Goal: Transaction & Acquisition: Purchase product/service

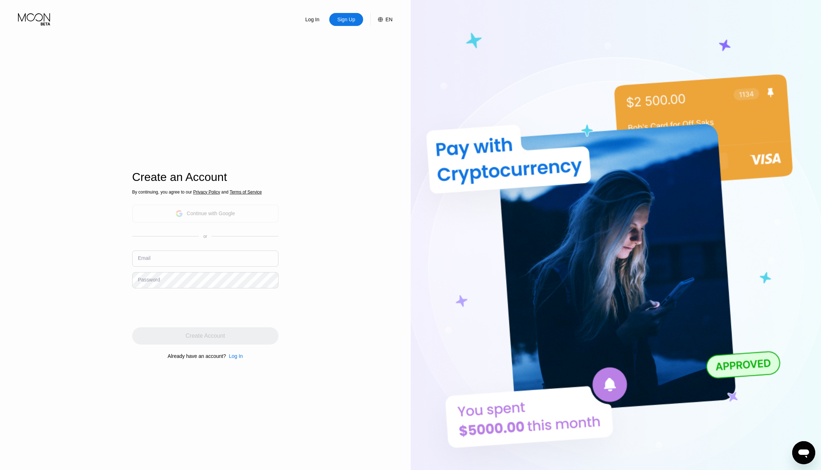
click at [229, 211] on div "Continue with Google" at bounding box center [211, 213] width 48 height 6
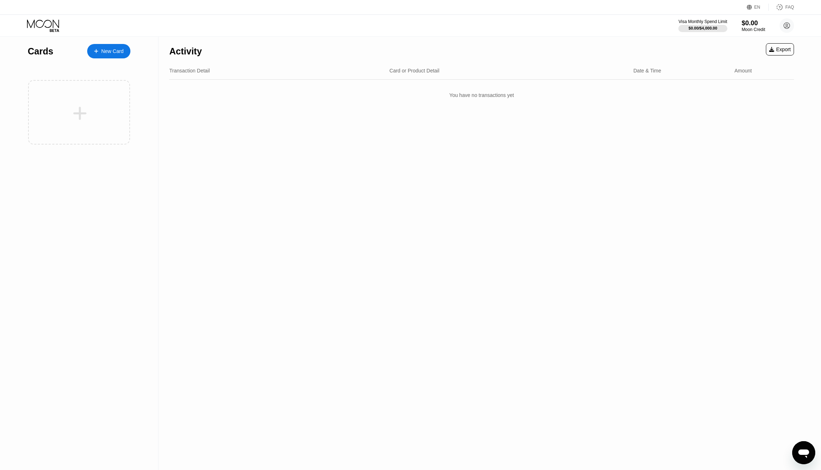
click at [110, 52] on div "New Card" at bounding box center [112, 51] width 22 height 6
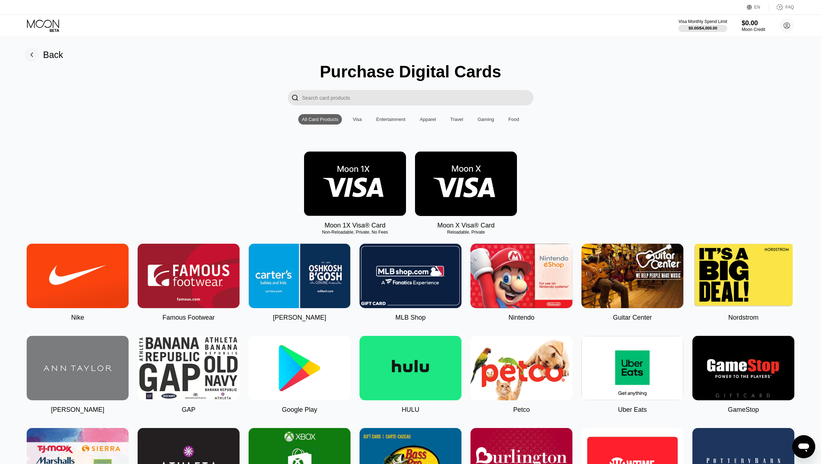
click at [347, 100] on input "Search card products" at bounding box center [417, 97] width 231 height 15
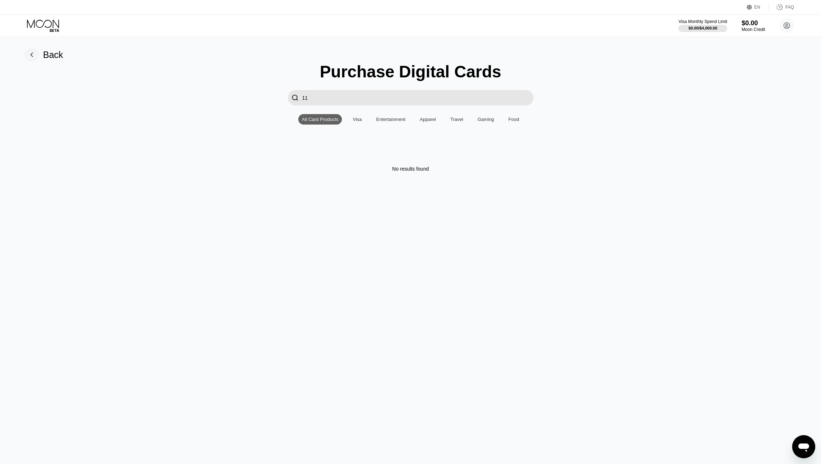
type input "1"
type input "у"
type input "elev"
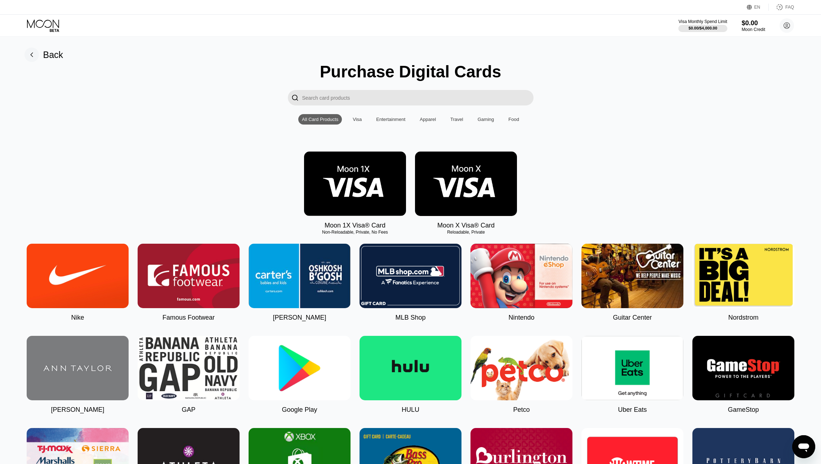
click at [467, 178] on img at bounding box center [466, 184] width 102 height 64
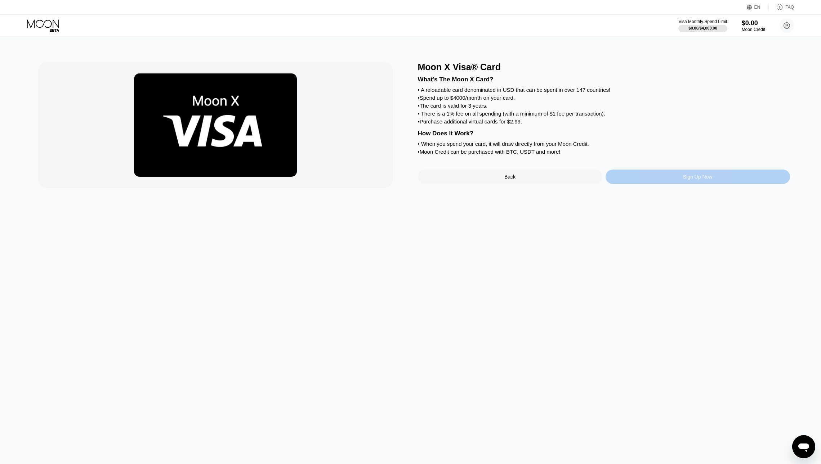
click at [690, 180] on div "Sign Up Now" at bounding box center [698, 177] width 30 height 6
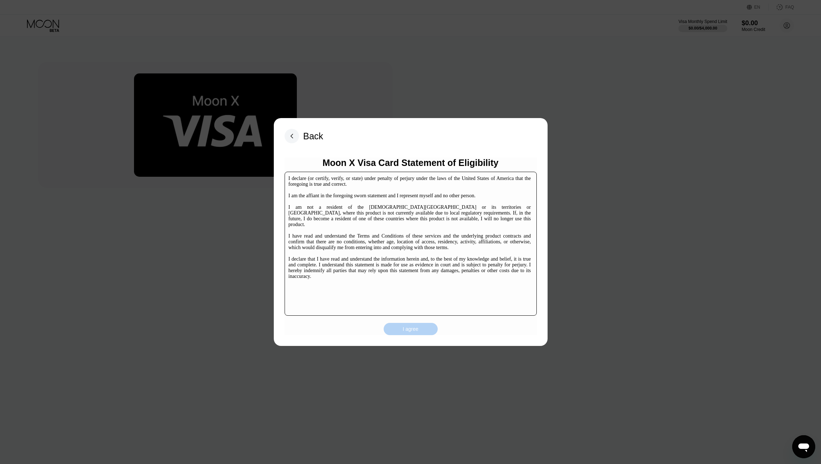
click at [411, 328] on div "I agree" at bounding box center [411, 329] width 16 height 6
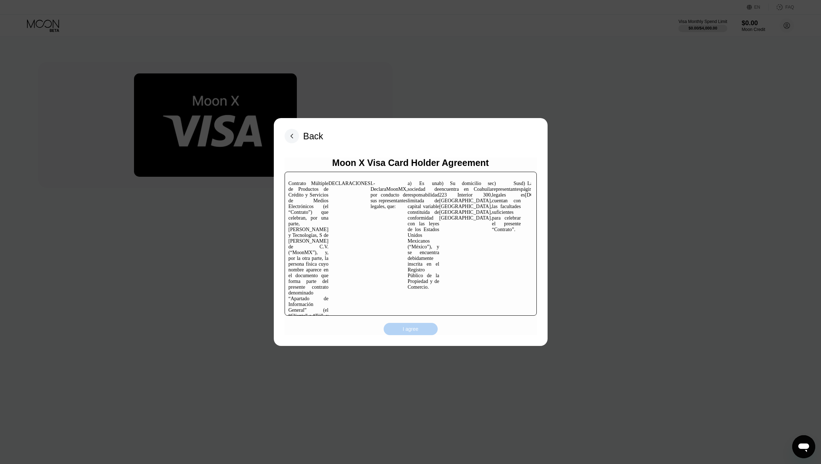
click at [415, 329] on div "I agree" at bounding box center [411, 329] width 16 height 6
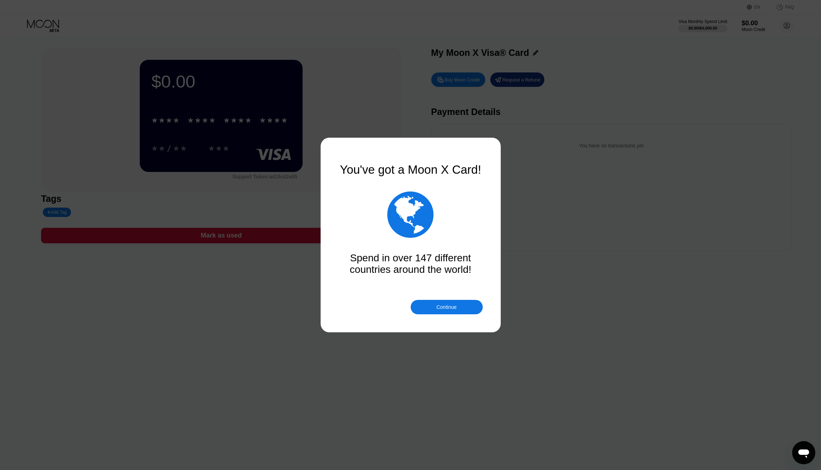
click at [451, 308] on div "Continue" at bounding box center [446, 307] width 20 height 6
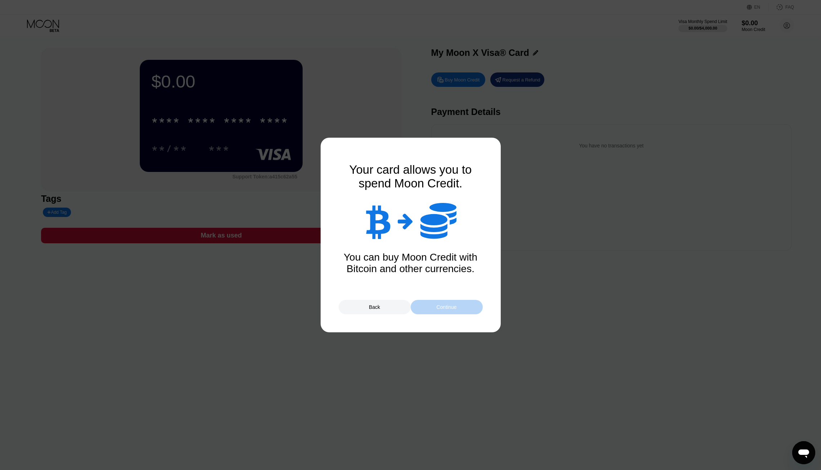
click at [447, 308] on div "Continue" at bounding box center [446, 307] width 20 height 6
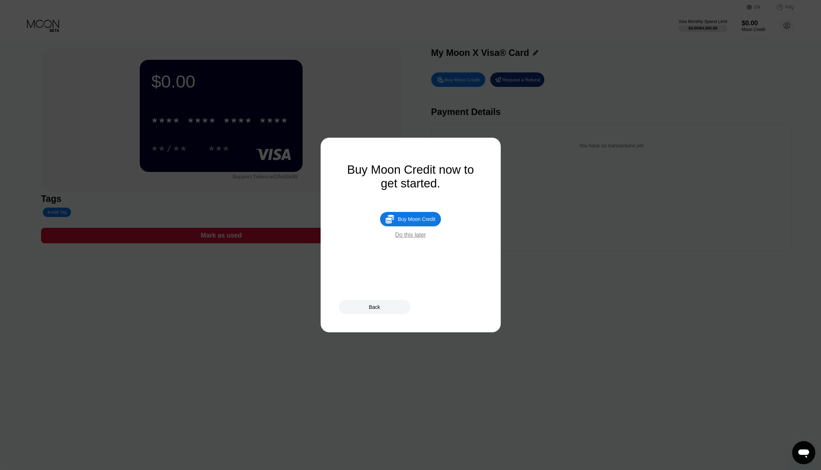
click at [409, 237] on div "Do this later" at bounding box center [410, 235] width 31 height 6
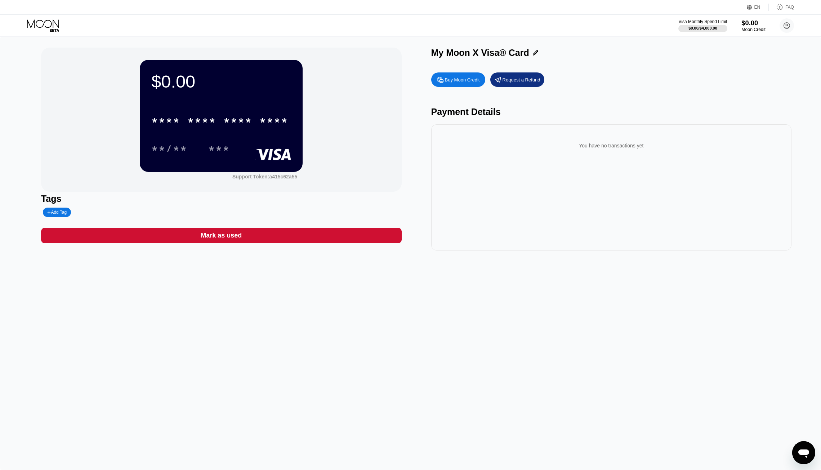
click at [747, 28] on div "Moon Credit" at bounding box center [753, 29] width 24 height 5
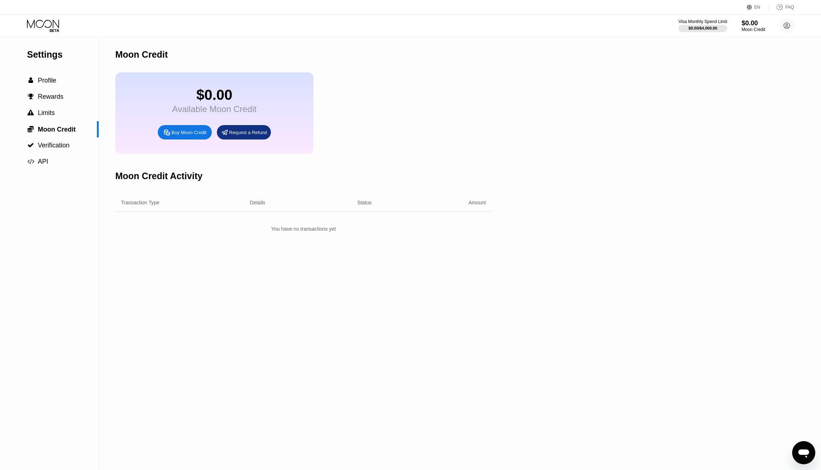
click at [188, 135] on div "Buy Moon Credit" at bounding box center [188, 132] width 35 height 6
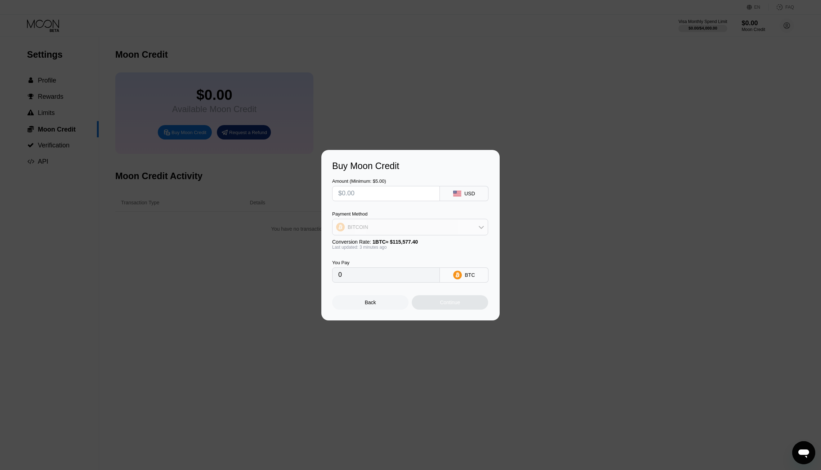
click at [453, 230] on div "BITCOIN" at bounding box center [409, 227] width 155 height 14
click at [406, 263] on div "USDT on TRON" at bounding box center [414, 263] width 136 height 6
type input "0.00"
click at [410, 277] on input "0.00" at bounding box center [385, 275] width 95 height 14
click at [364, 280] on input "0.00" at bounding box center [385, 275] width 95 height 14
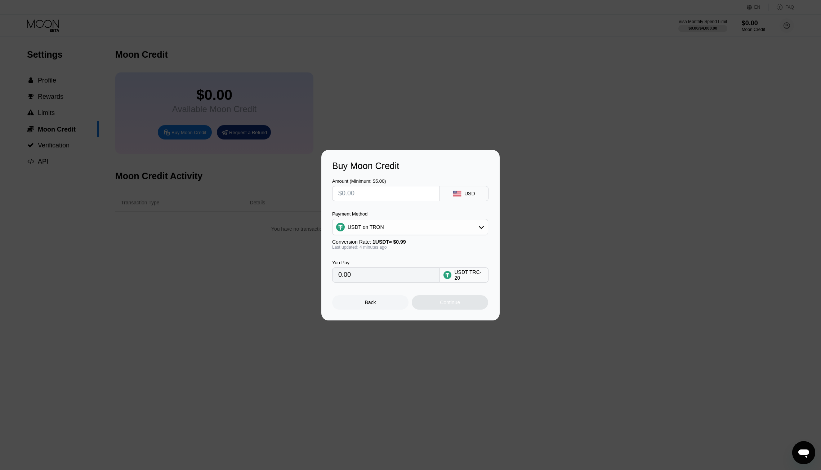
click at [360, 275] on input "0.00" at bounding box center [385, 275] width 95 height 14
click at [339, 277] on input "0.00" at bounding box center [385, 275] width 95 height 14
click at [372, 301] on div "Back" at bounding box center [370, 302] width 11 height 6
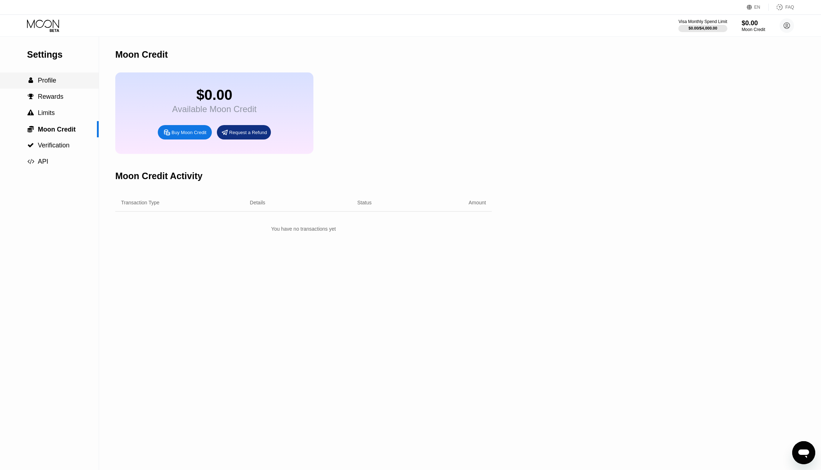
click at [48, 82] on span "Profile" at bounding box center [47, 80] width 18 height 7
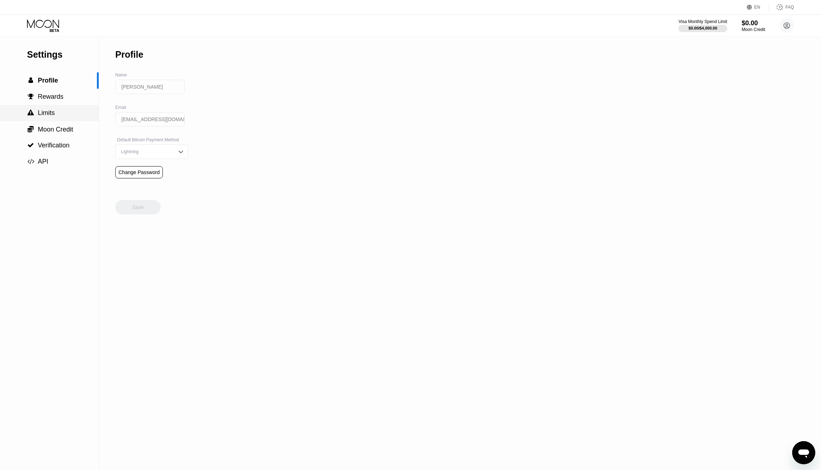
click at [39, 115] on span "Limits" at bounding box center [46, 112] width 17 height 7
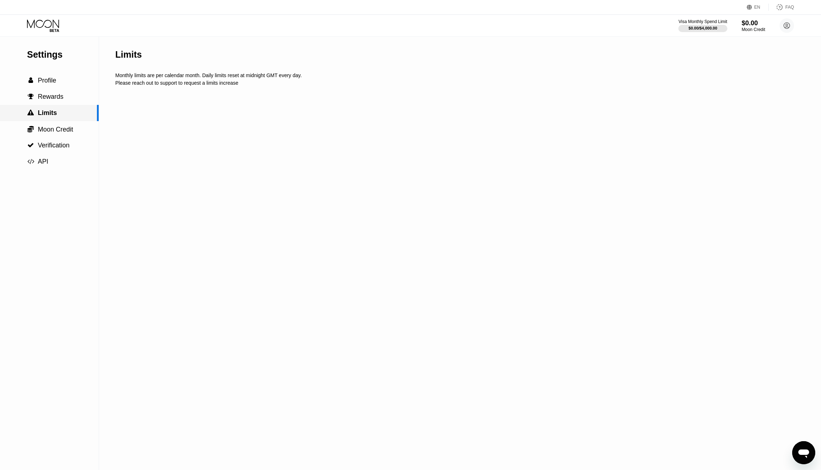
click at [46, 115] on span "Limits" at bounding box center [47, 112] width 19 height 7
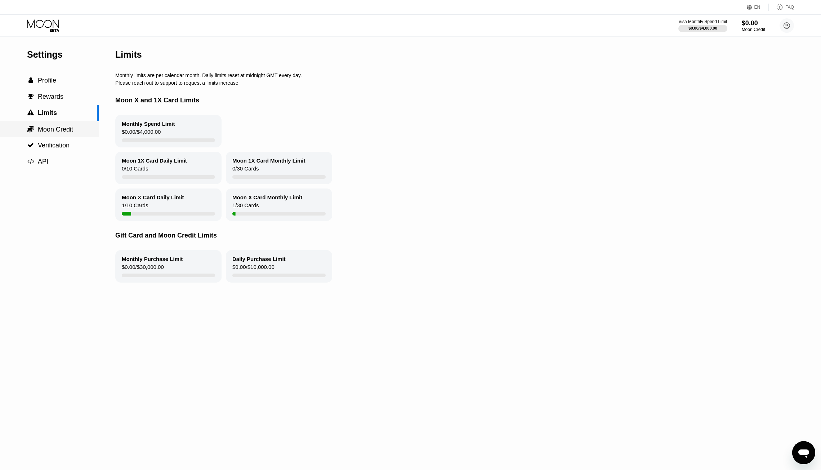
click at [50, 130] on span "Moon Credit" at bounding box center [55, 129] width 35 height 7
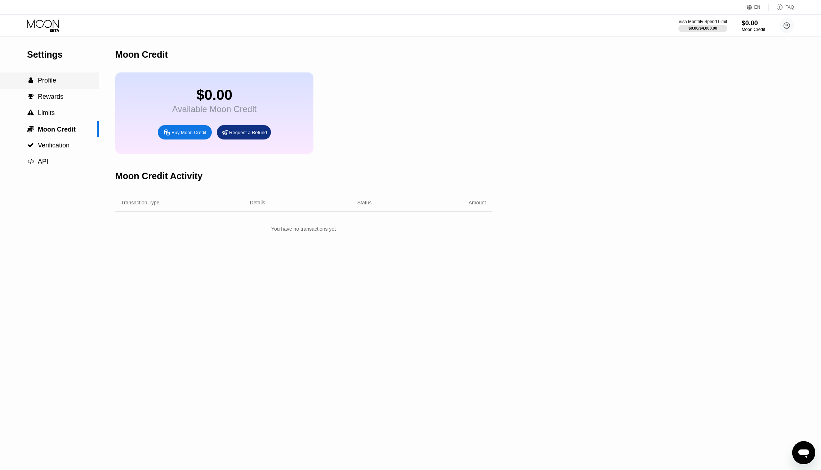
click at [49, 82] on span "Profile" at bounding box center [47, 80] width 18 height 7
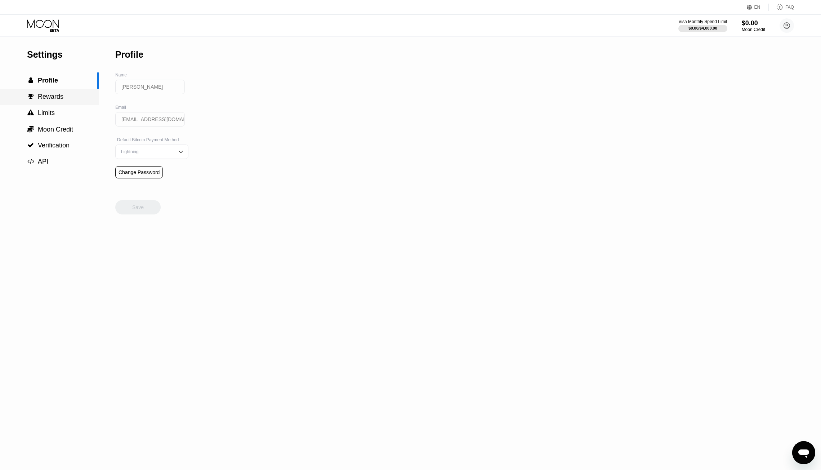
click at [47, 99] on span "Rewards" at bounding box center [51, 96] width 26 height 7
click at [46, 115] on span "Limits" at bounding box center [46, 112] width 17 height 7
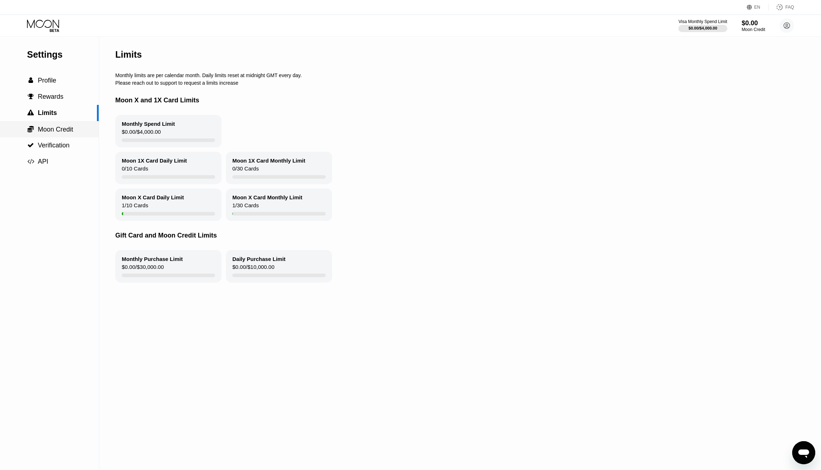
click at [52, 131] on span "Moon Credit" at bounding box center [55, 129] width 35 height 7
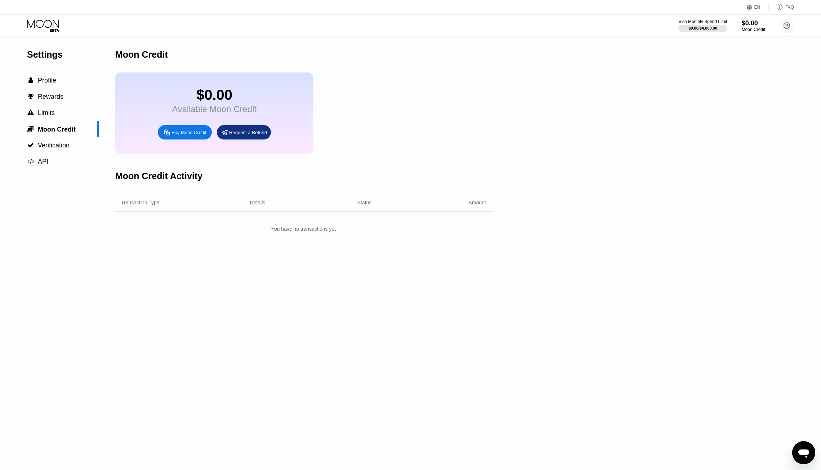
click at [51, 28] on icon at bounding box center [43, 25] width 33 height 13
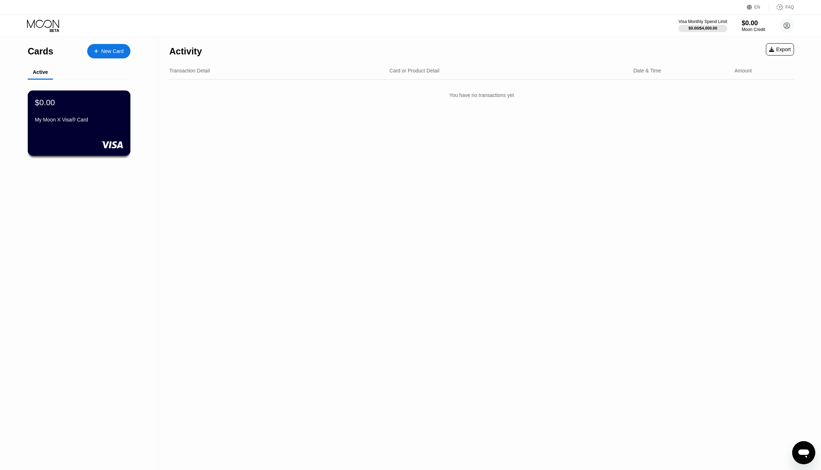
click at [71, 133] on div "$0.00 My Moon X Visa® Card" at bounding box center [79, 122] width 103 height 65
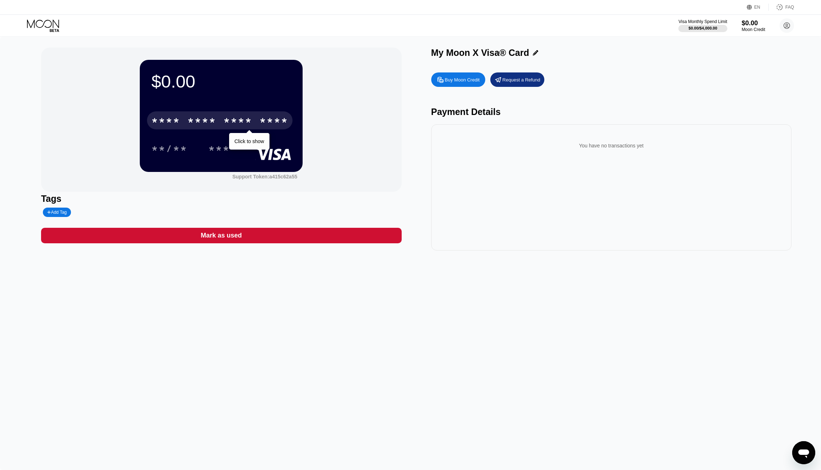
click at [219, 120] on div "* * * * * * * * * * * * ****" at bounding box center [220, 120] width 146 height 18
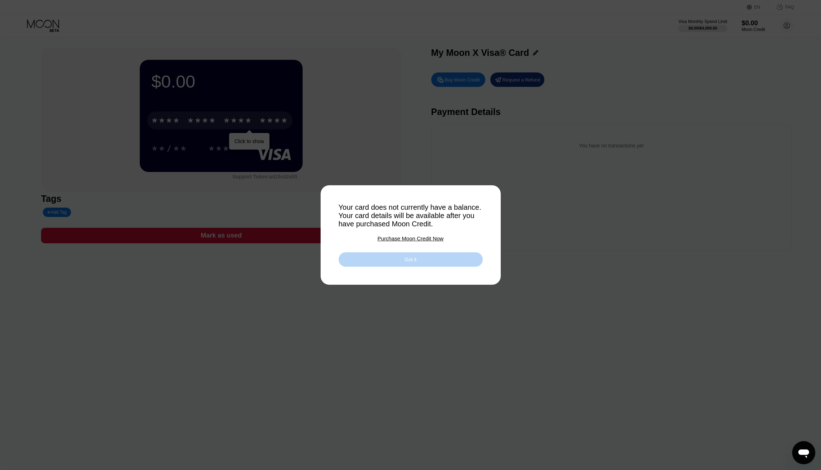
click at [392, 259] on div "Got it" at bounding box center [411, 259] width 144 height 14
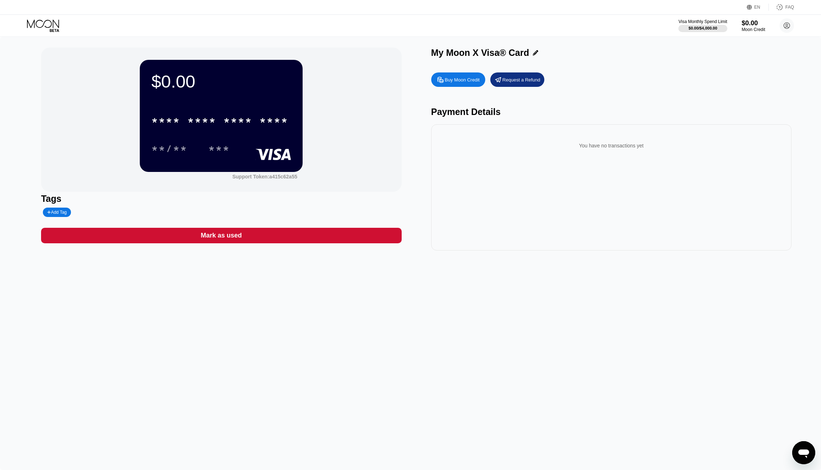
click at [458, 80] on div "Buy Moon Credit" at bounding box center [462, 80] width 35 height 6
type input "0"
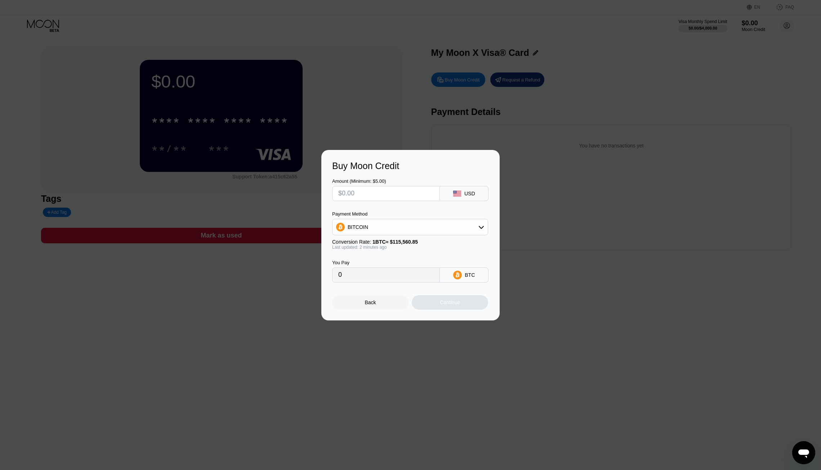
click at [405, 275] on input "0" at bounding box center [385, 275] width 95 height 14
click at [387, 275] on input "0" at bounding box center [385, 275] width 95 height 14
click at [386, 192] on input "text" at bounding box center [385, 193] width 95 height 14
type input "$10"
type input "0.00008654"
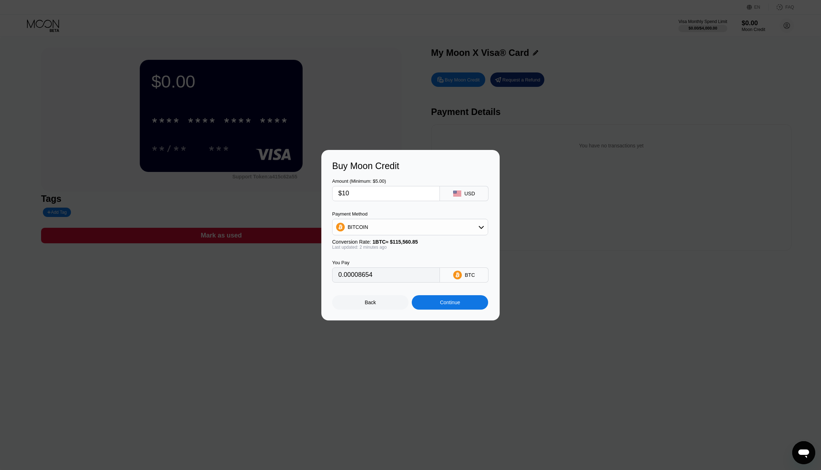
type input "$10"
click at [441, 228] on div "BITCOIN" at bounding box center [409, 227] width 155 height 14
click at [400, 262] on div "USDT on TRON" at bounding box center [414, 263] width 136 height 6
type input "10.10"
drag, startPoint x: 353, startPoint y: 193, endPoint x: 317, endPoint y: 187, distance: 37.0
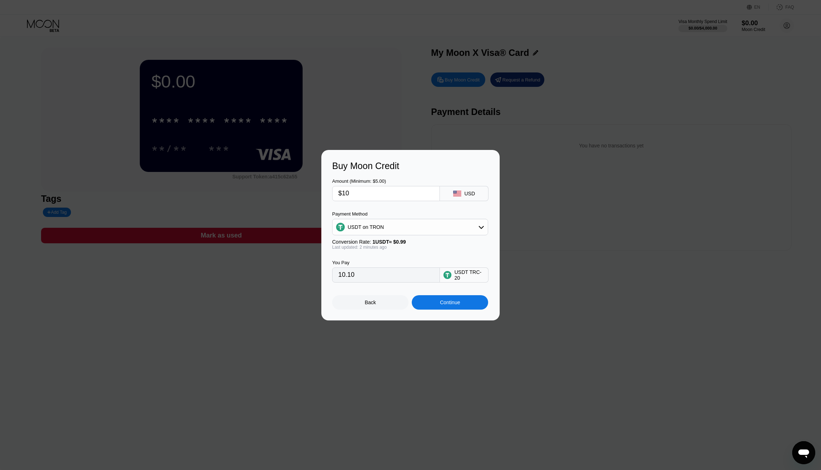
click at [338, 187] on input "$10" at bounding box center [385, 193] width 95 height 14
type input "$12"
type input "12.12"
click at [358, 194] on input "$12" at bounding box center [385, 193] width 95 height 14
type input "$1"
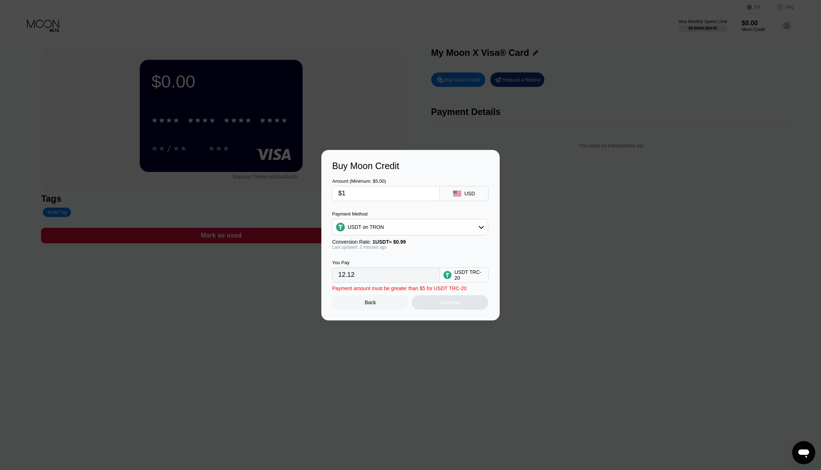
type input "1.01"
type input "$13"
type input "13.13"
type input "$13"
click at [435, 307] on div "Continue" at bounding box center [450, 302] width 76 height 14
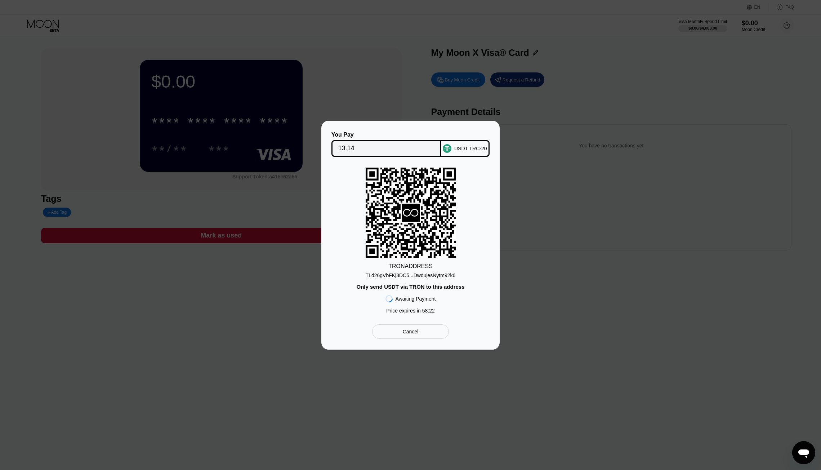
click at [429, 277] on div "TLd26gVbFKj3DC5...DwdujesNytm92k6" at bounding box center [411, 275] width 90 height 6
click at [381, 277] on div "TLd26gVbFKj3DC5...DwdujesNytm92k6" at bounding box center [411, 275] width 90 height 6
click at [419, 331] on div "Cancel" at bounding box center [411, 331] width 16 height 6
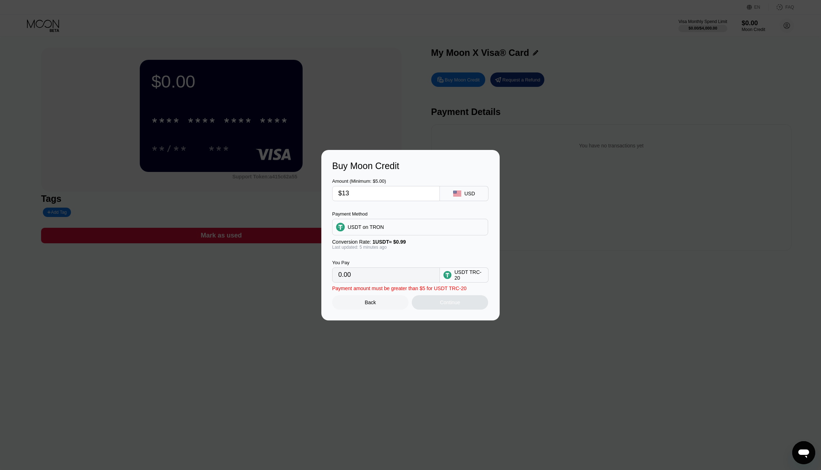
type input "13.13"
click at [356, 193] on input "$13" at bounding box center [385, 193] width 95 height 14
type input "$12"
type input "12.12"
type input "$12"
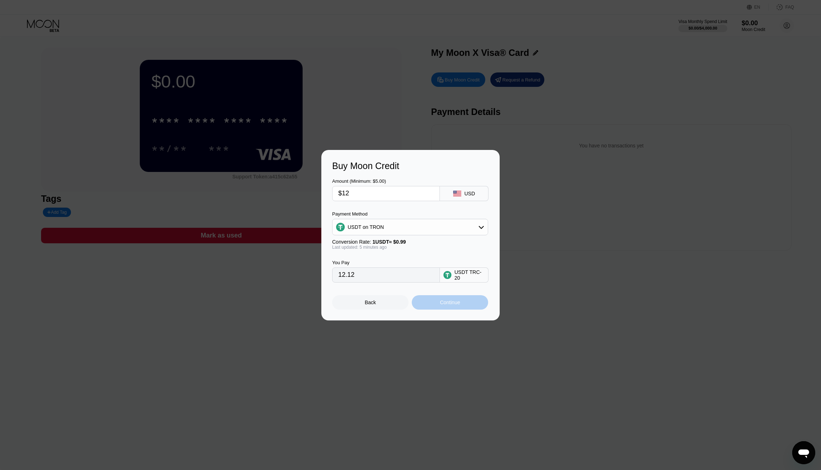
click at [458, 308] on div "Continue" at bounding box center [450, 302] width 76 height 14
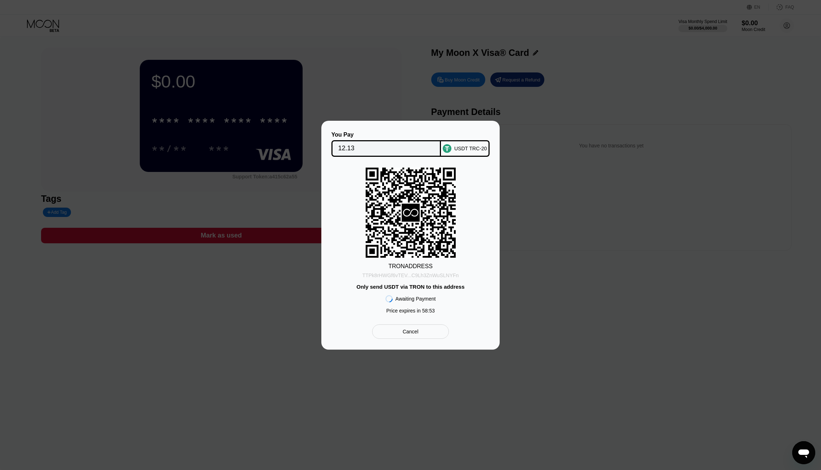
click at [424, 275] on div "TTPk8rHWGf6vTEV...C9Lh3ZnWuSLNYFn" at bounding box center [410, 275] width 97 height 6
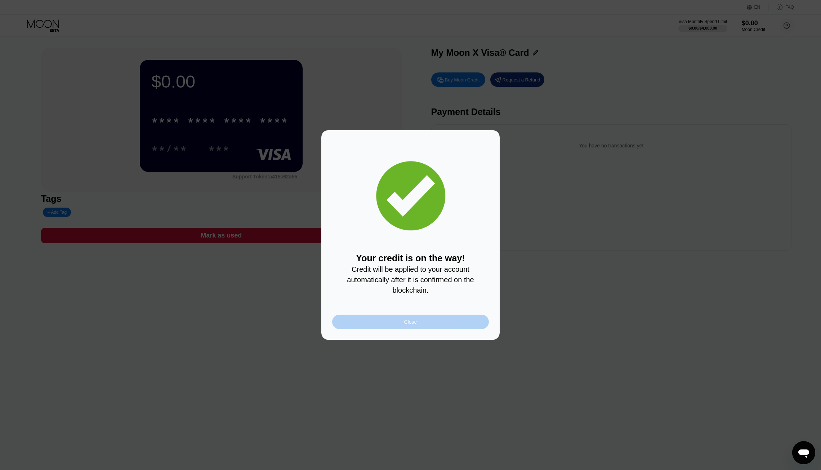
click at [457, 324] on div "Close" at bounding box center [410, 321] width 157 height 14
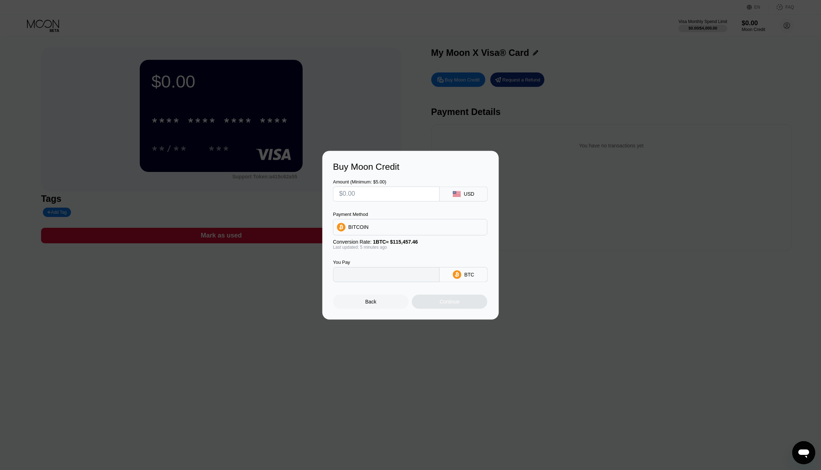
type input "0"
